Goal: Transaction & Acquisition: Purchase product/service

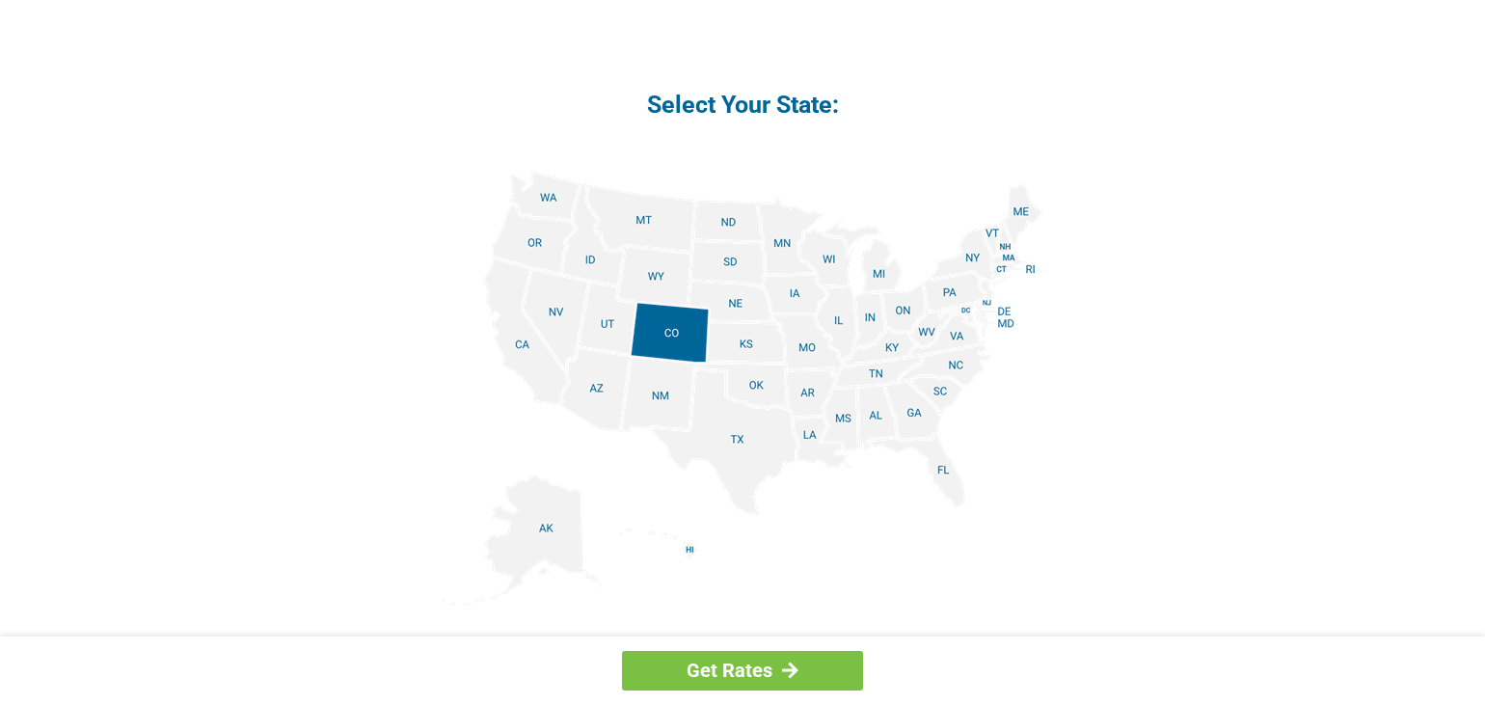
scroll to position [2229, 0]
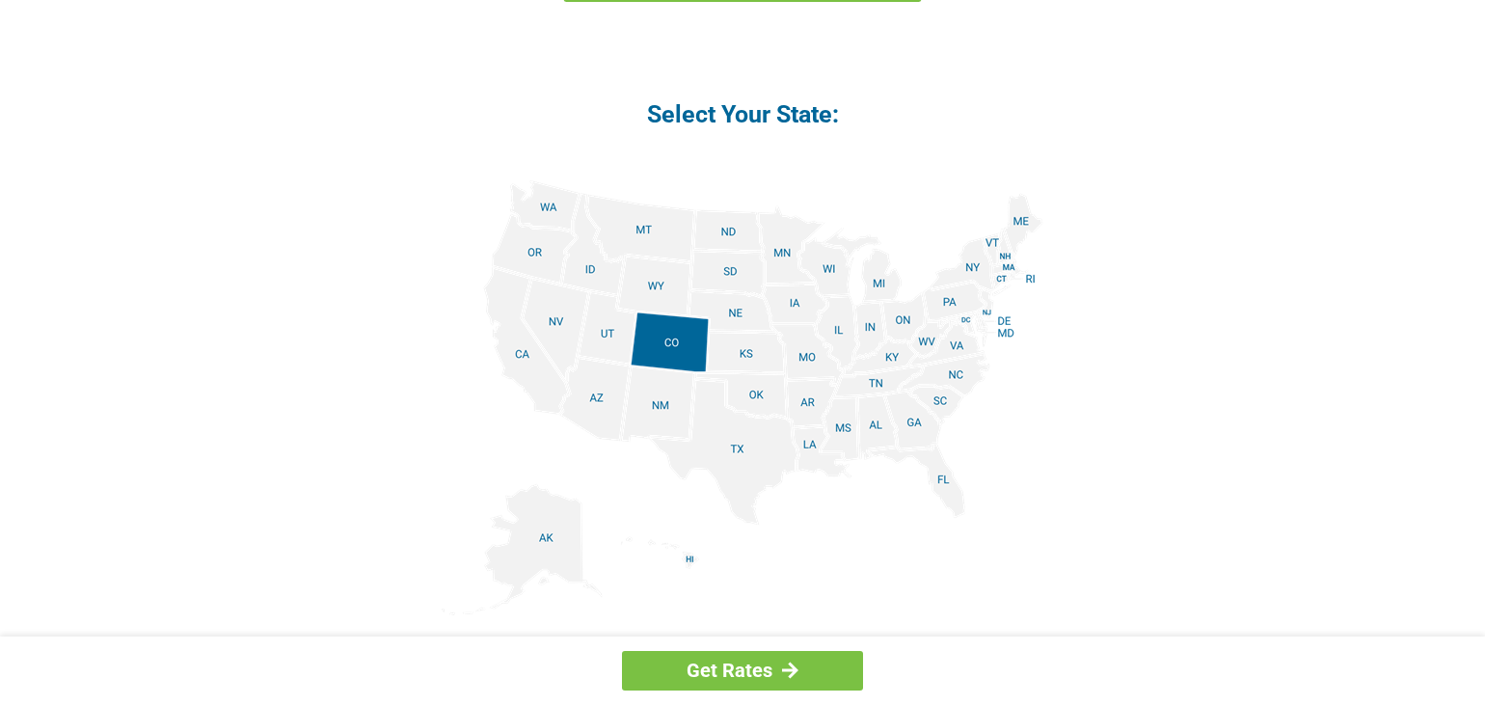
click at [878, 272] on img at bounding box center [743, 397] width 602 height 435
click at [881, 281] on img at bounding box center [743, 397] width 602 height 435
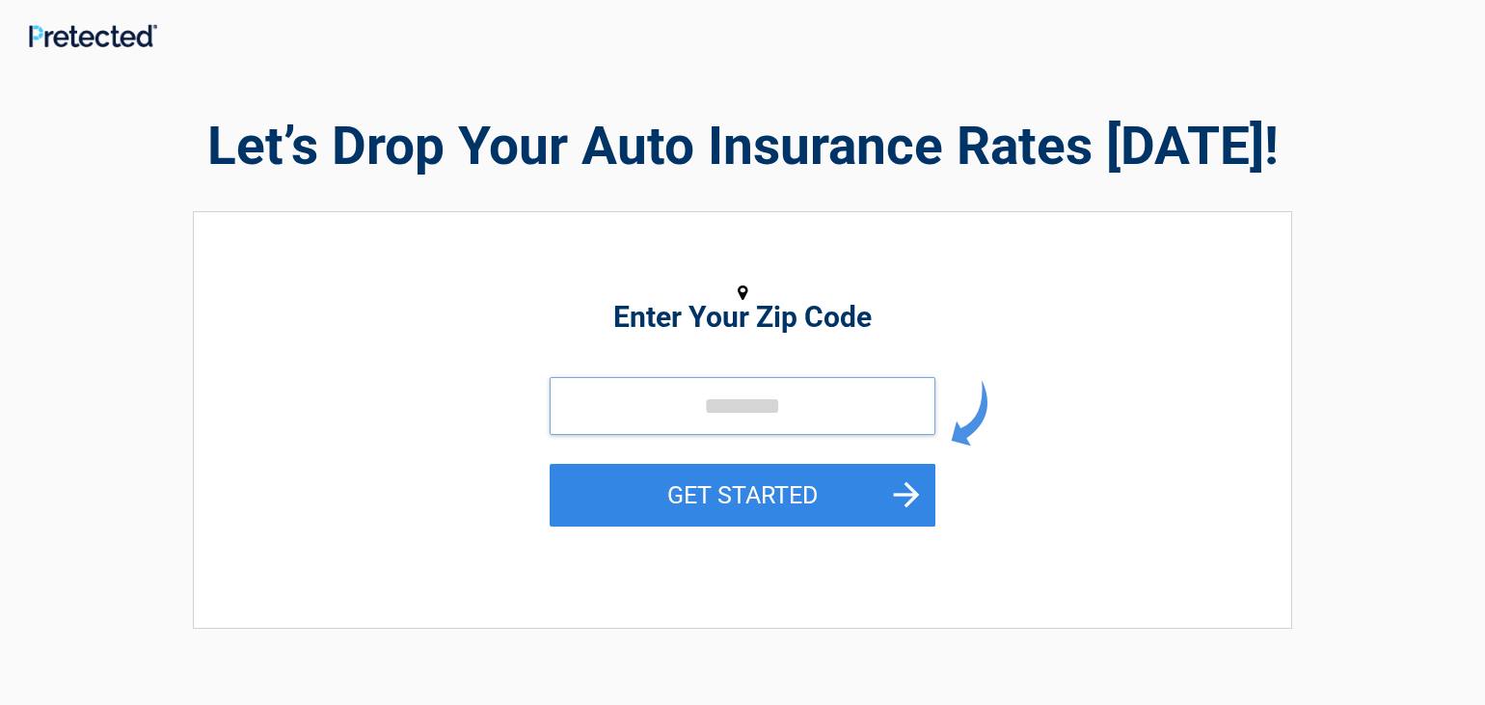
click at [704, 402] on input "tel" at bounding box center [743, 406] width 386 height 58
